Goal: Browse casually: Explore the website without a specific task or goal

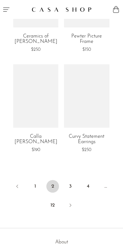
scroll to position [1681, 0]
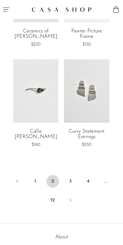
click at [71, 175] on link "3" at bounding box center [70, 181] width 13 height 13
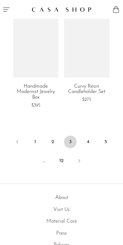
scroll to position [1713, 0]
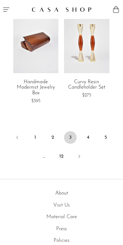
click at [88, 131] on link "4" at bounding box center [88, 137] width 13 height 13
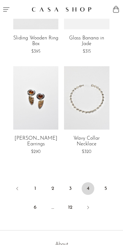
scroll to position [1668, 0]
click at [106, 182] on link "5" at bounding box center [105, 188] width 13 height 13
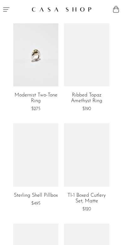
scroll to position [899, 0]
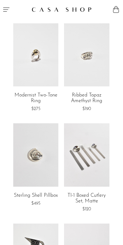
click at [96, 65] on link at bounding box center [86, 54] width 45 height 63
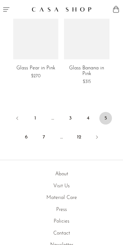
scroll to position [1733, 0]
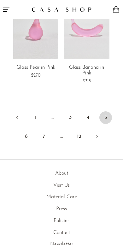
click at [22, 130] on link "6" at bounding box center [26, 136] width 13 height 13
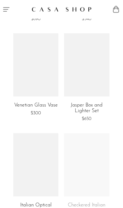
scroll to position [1380, 0]
